Goal: Task Accomplishment & Management: Manage account settings

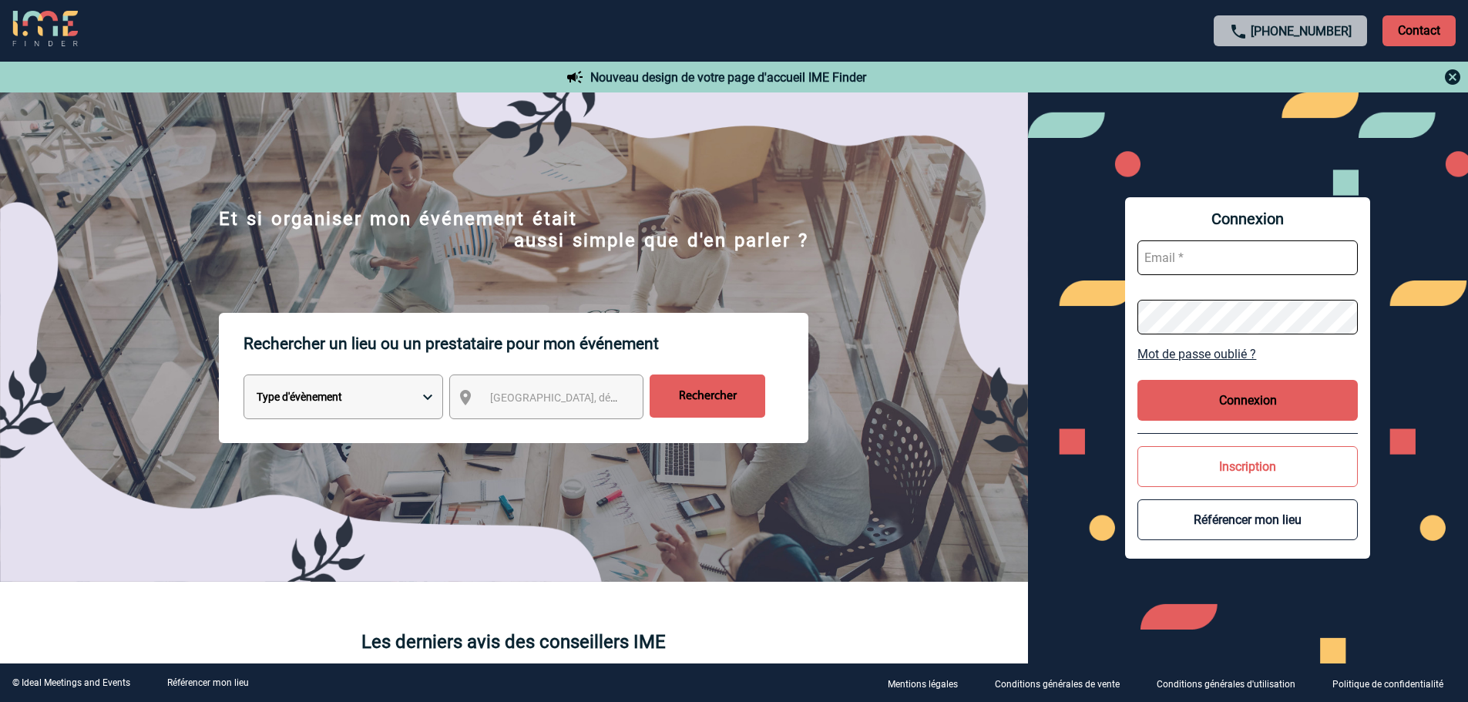
click at [1228, 254] on input "text" at bounding box center [1248, 257] width 220 height 35
type input "admin_plateforme@ime-groupe.com"
click at [1273, 390] on button "Connexion" at bounding box center [1248, 400] width 220 height 41
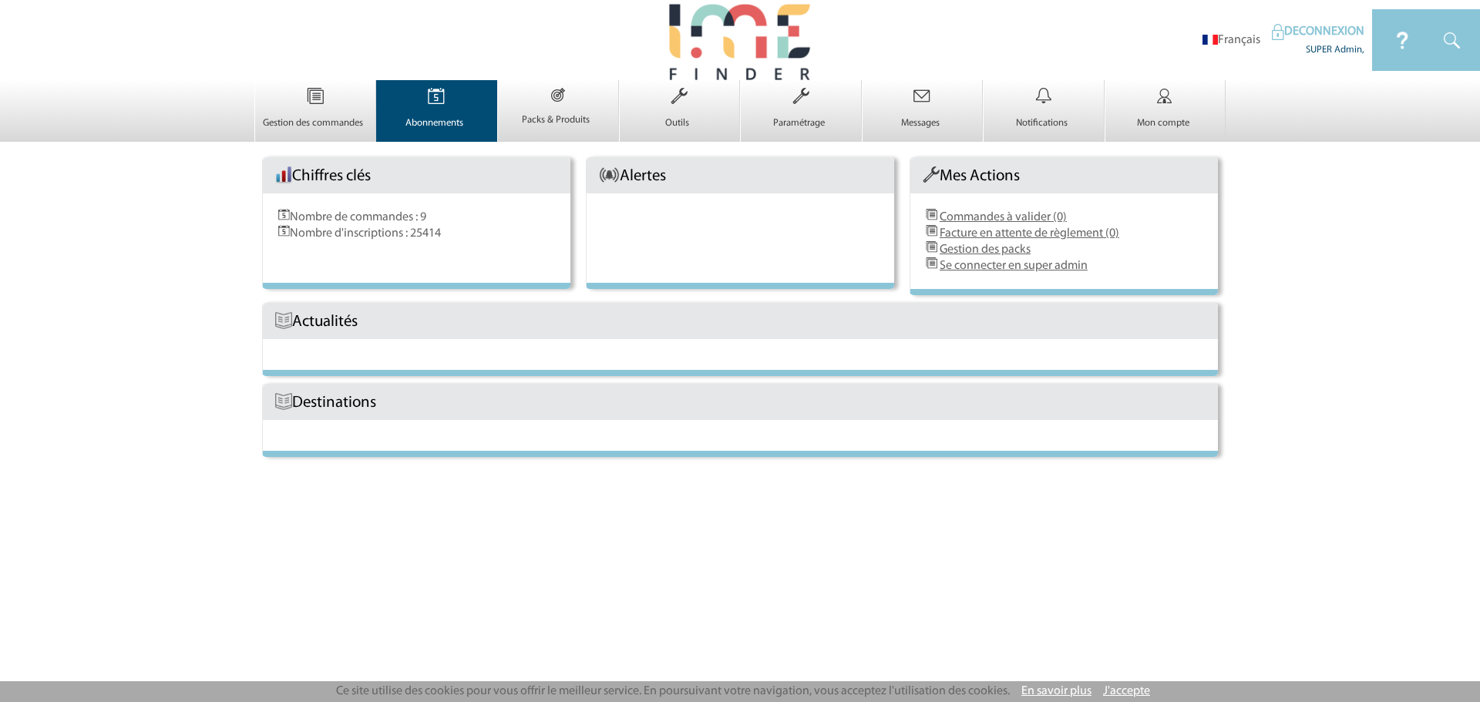
click at [424, 106] on img at bounding box center [436, 96] width 63 height 32
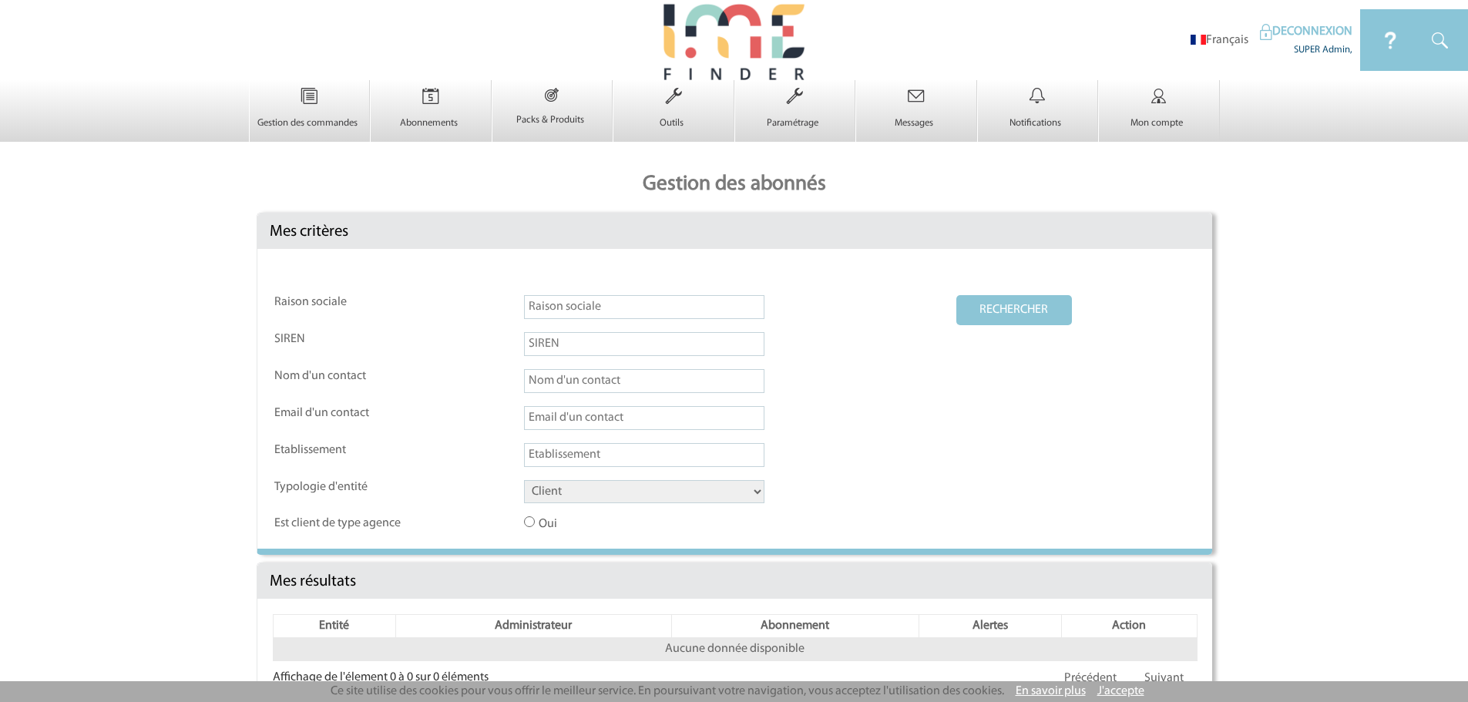
click at [562, 432] on td at bounding box center [739, 423] width 431 height 35
click at [563, 420] on input "text" at bounding box center [644, 418] width 240 height 24
paste input "sylvana.icare@fr.bosch.com"
type input "sylvana.icare@fr.bosch.com"
click at [998, 308] on button "RECHERCHER" at bounding box center [1014, 310] width 116 height 30
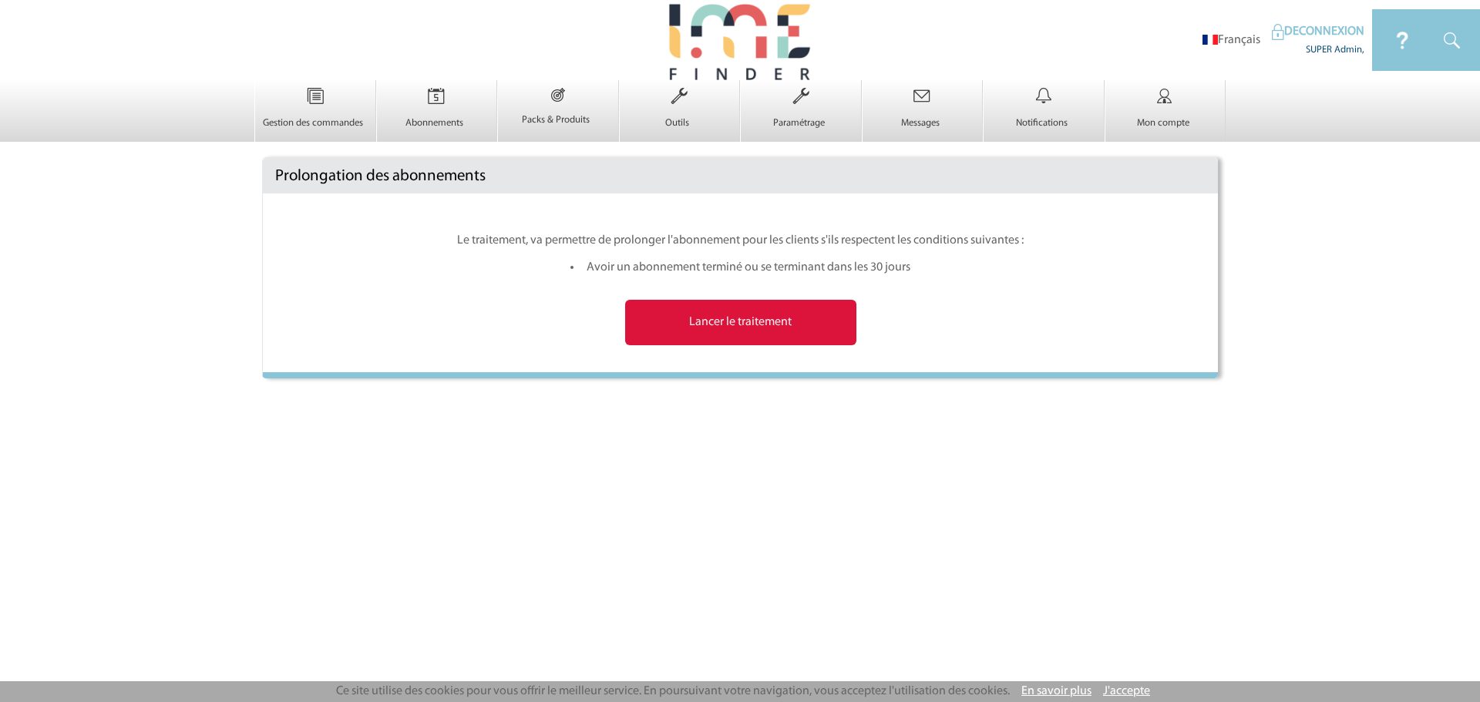
click at [738, 336] on input "Lancer le traitement" at bounding box center [740, 322] width 231 height 45
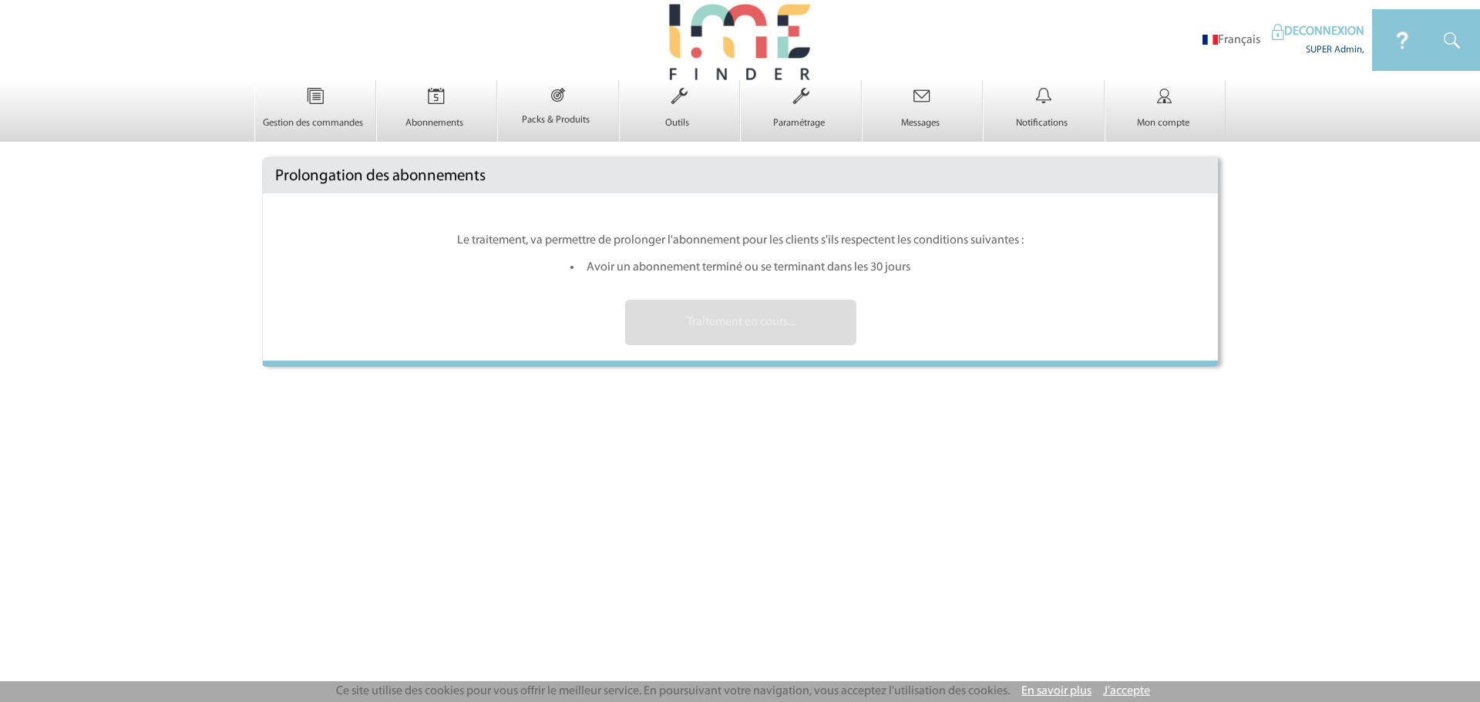
type input "Lancer le traitement"
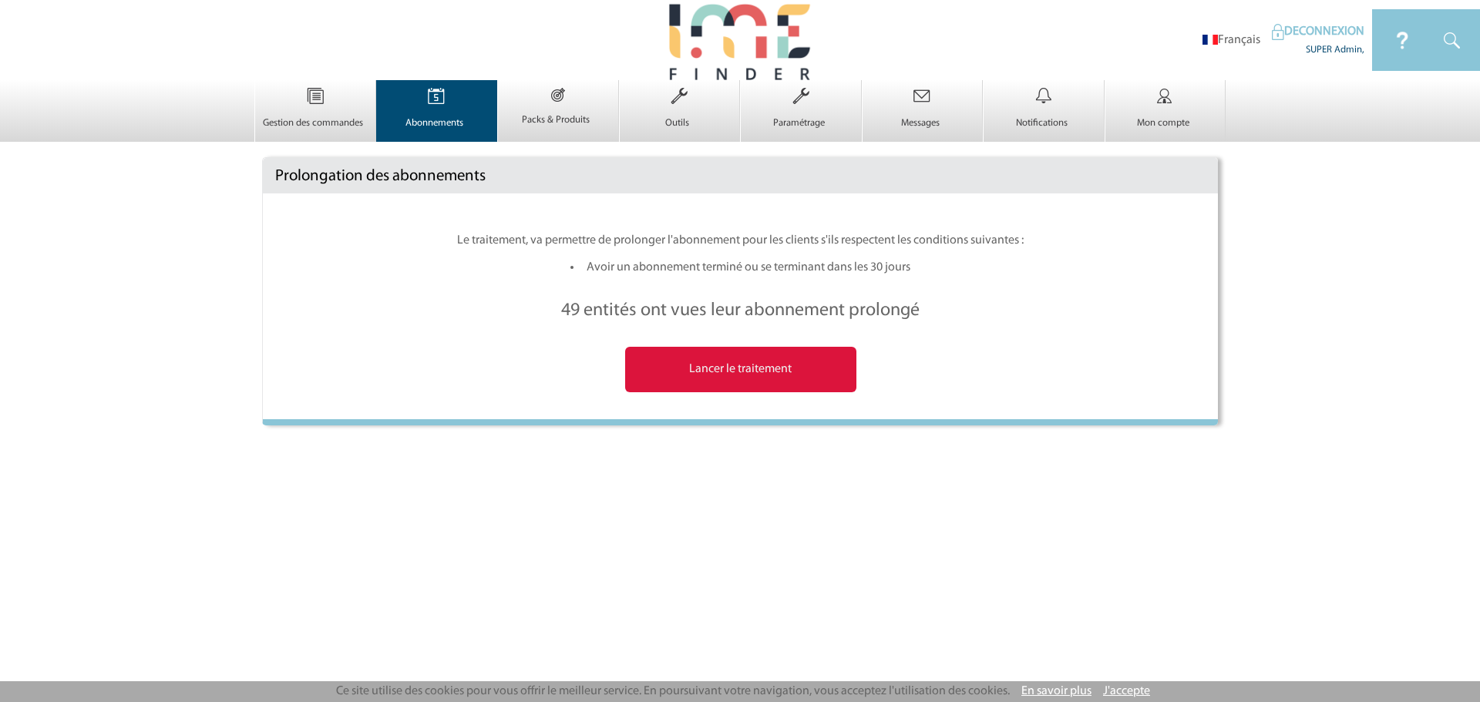
click at [454, 99] on img at bounding box center [436, 96] width 63 height 32
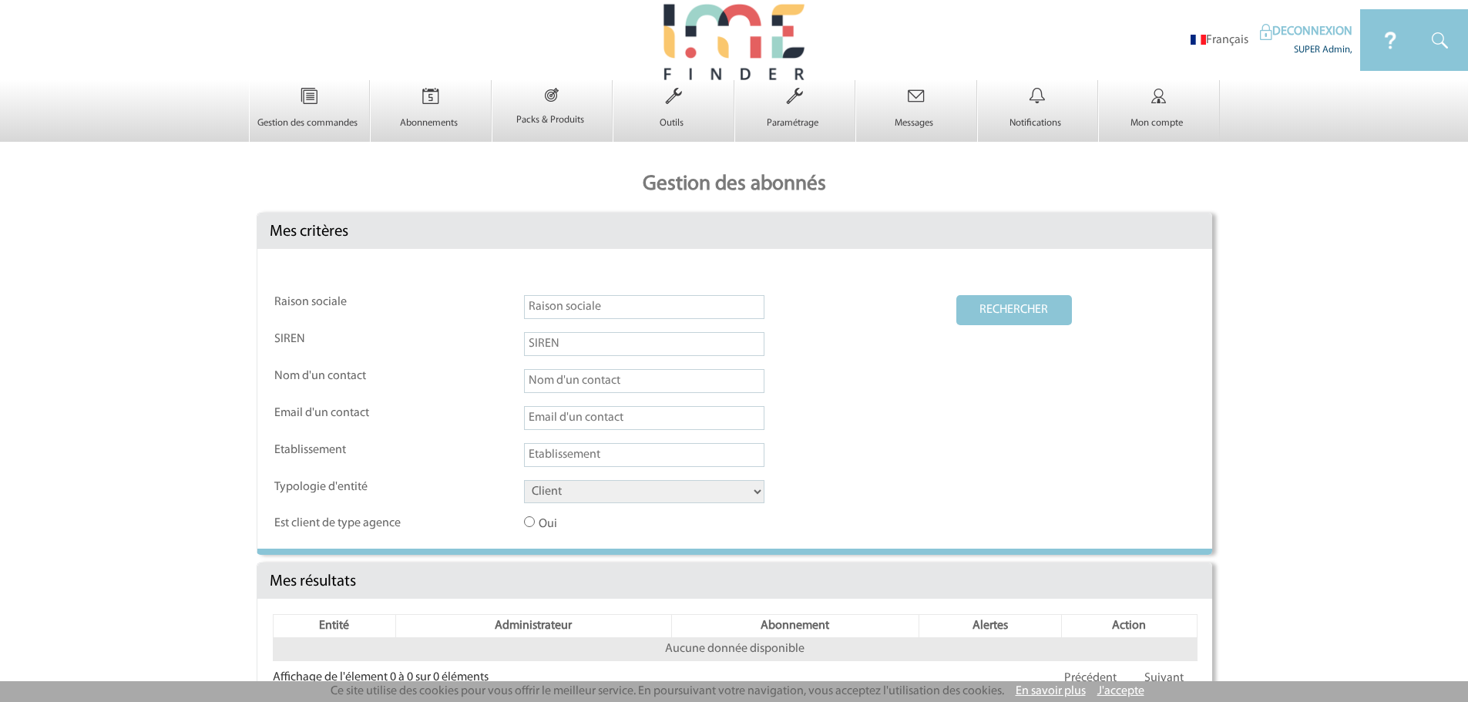
click at [583, 413] on input "text" at bounding box center [644, 418] width 240 height 24
paste input "[EMAIL_ADDRESS][DOMAIN_NAME]"
type input "[EMAIL_ADDRESS][DOMAIN_NAME]"
click at [1034, 308] on button "RECHERCHER" at bounding box center [1014, 310] width 116 height 30
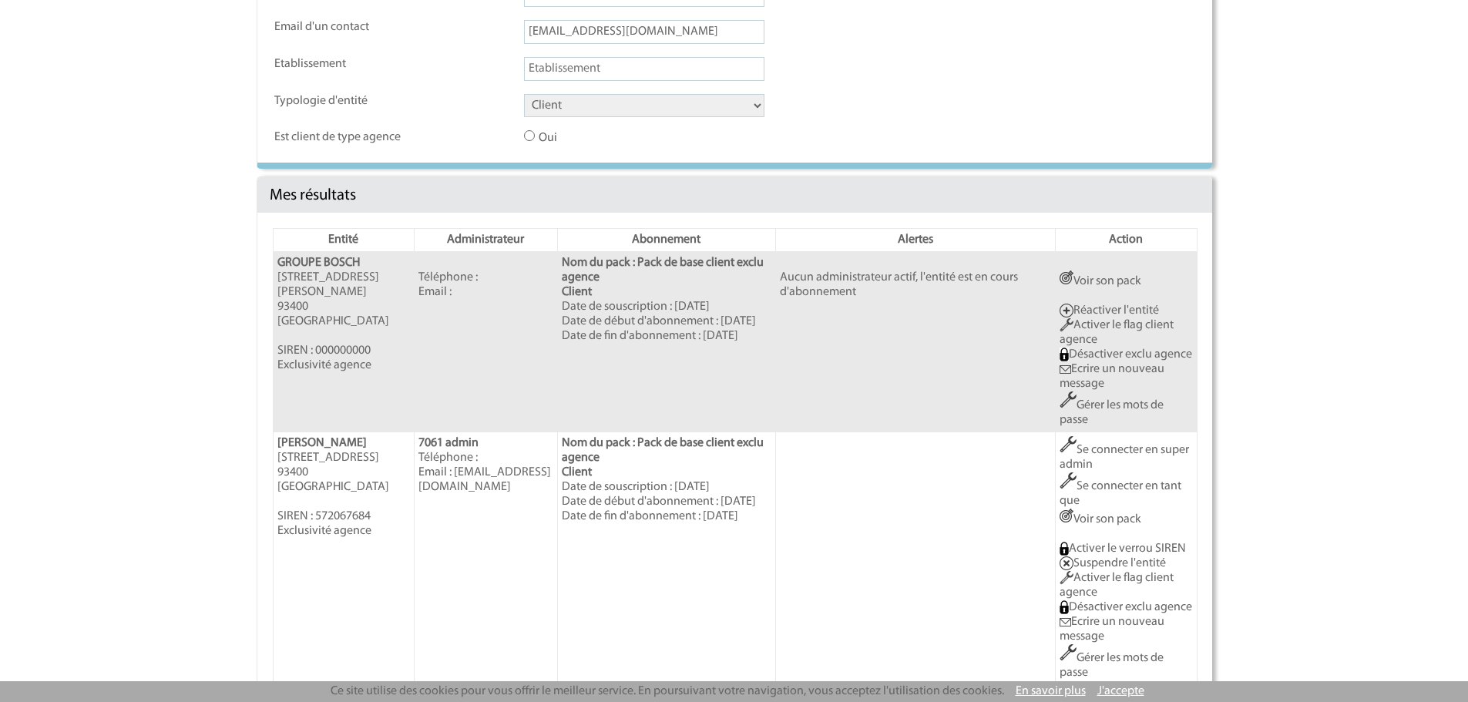
scroll to position [474, 0]
